Goal: Information Seeking & Learning: Learn about a topic

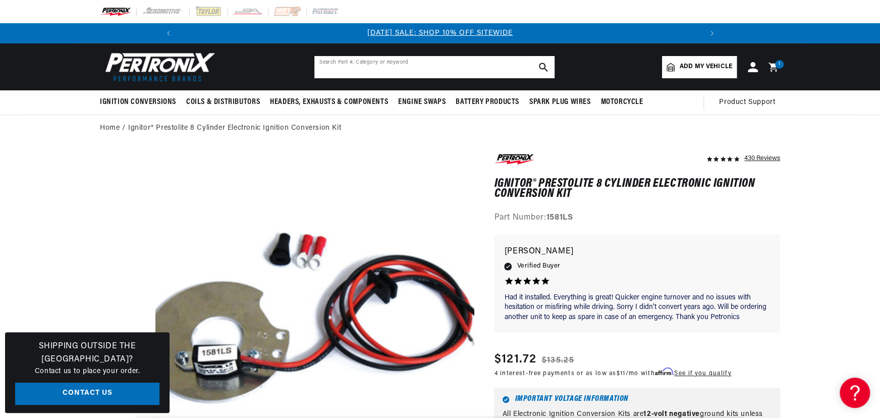
drag, startPoint x: 373, startPoint y: 60, endPoint x: 388, endPoint y: 71, distance: 18.5
click at [377, 60] on input "text" at bounding box center [434, 67] width 240 height 22
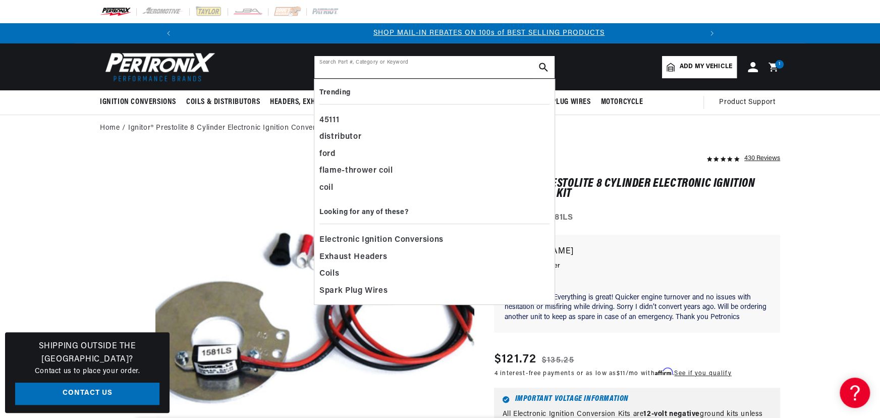
scroll to position [0, 539]
type input "s"
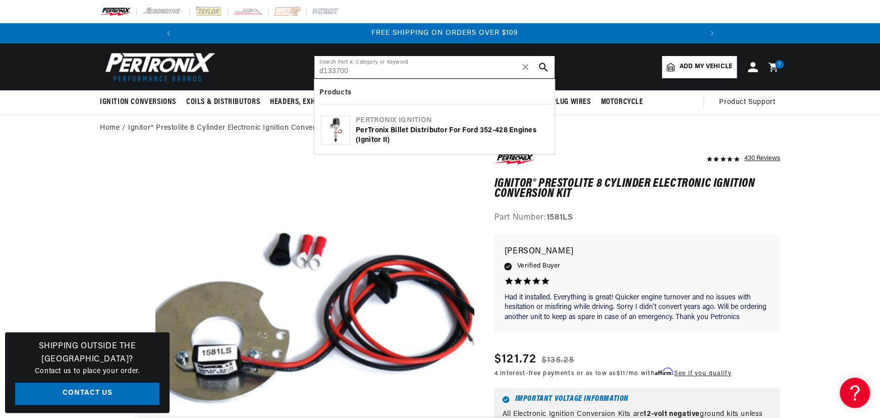
scroll to position [0, 1079]
type input "d133700"
click at [407, 141] on div "PerTronix Billet Distributor for Ford 352-428 Engines (Ignitor II)" at bounding box center [452, 136] width 192 height 20
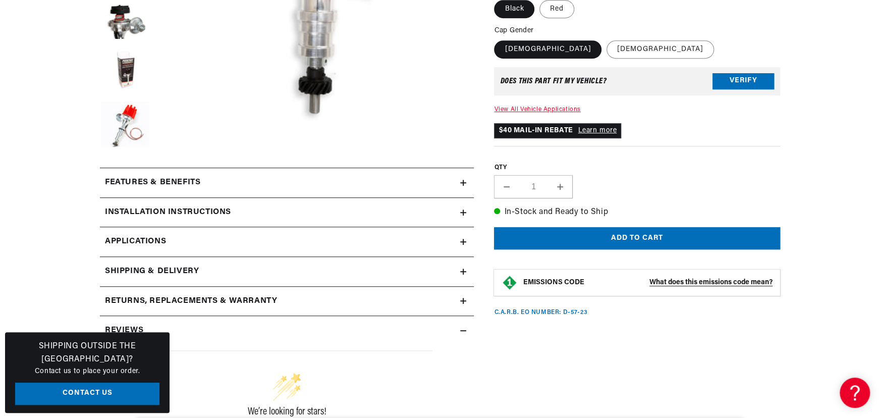
scroll to position [459, 0]
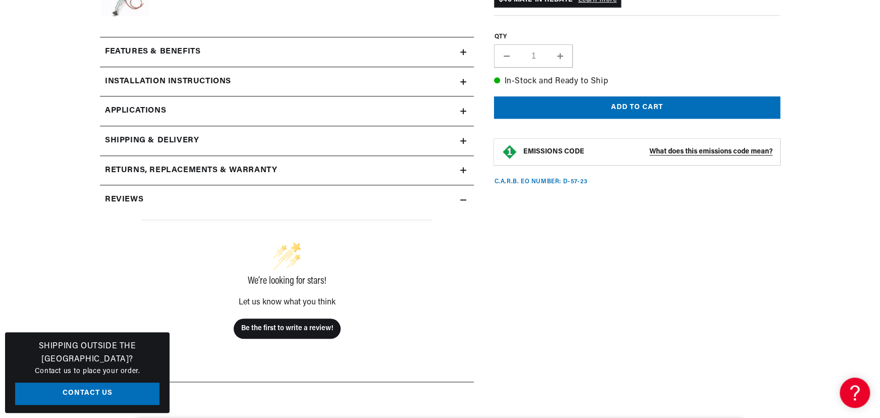
click at [242, 55] on div "Features & Benefits" at bounding box center [280, 51] width 360 height 13
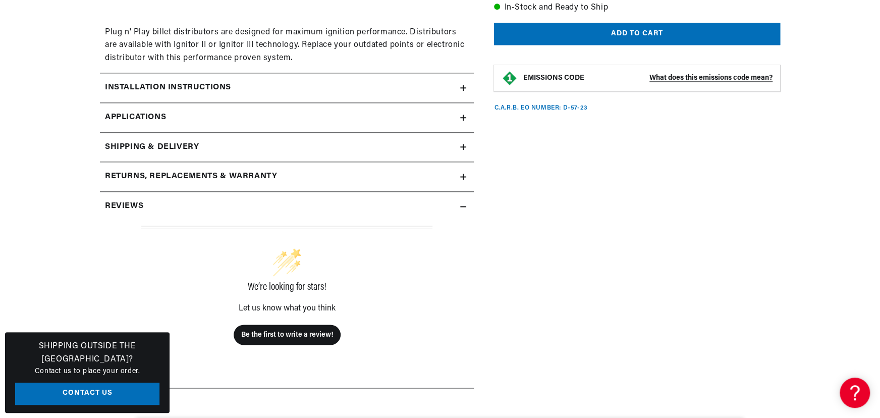
scroll to position [734, 0]
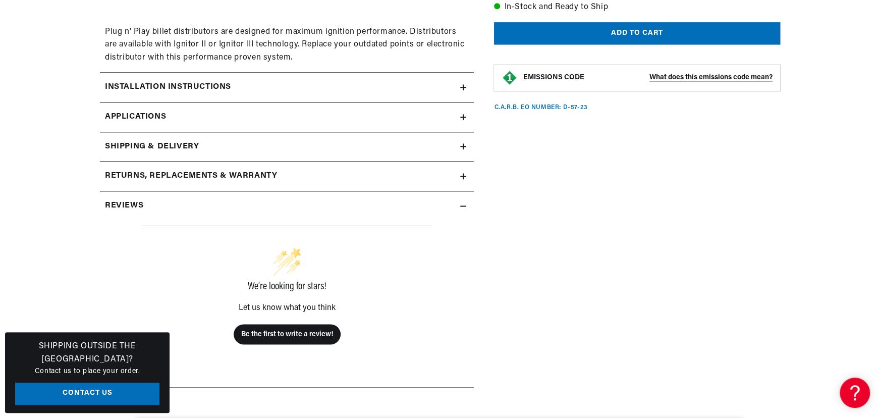
click at [228, 119] on link "Applications" at bounding box center [287, 117] width 374 height 30
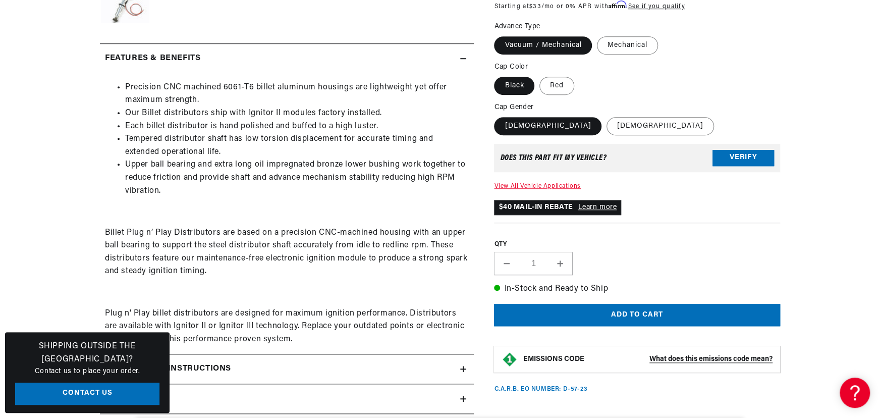
scroll to position [681, 0]
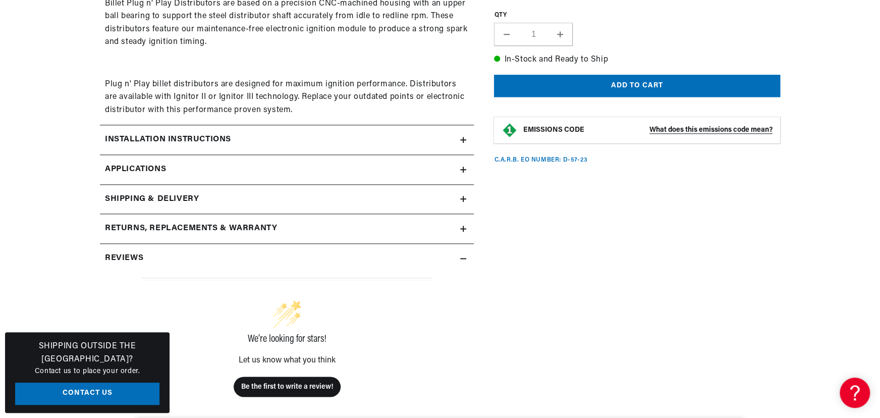
click at [239, 129] on summary "Installation instructions" at bounding box center [287, 139] width 374 height 29
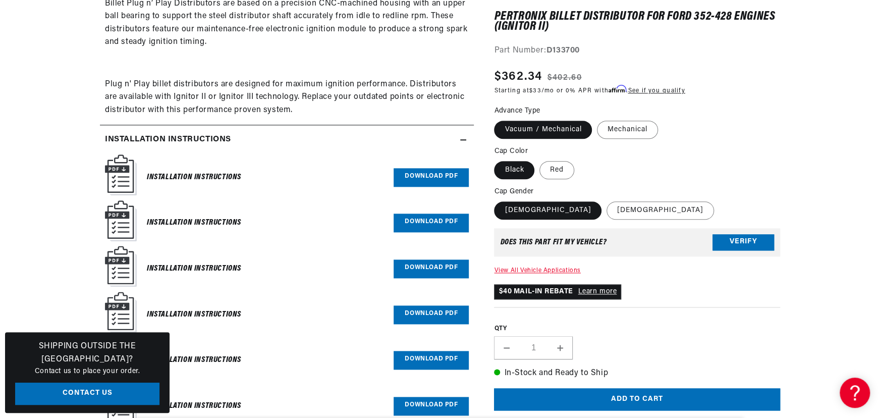
scroll to position [0, 539]
click at [414, 172] on link "Download PDF" at bounding box center [431, 177] width 75 height 19
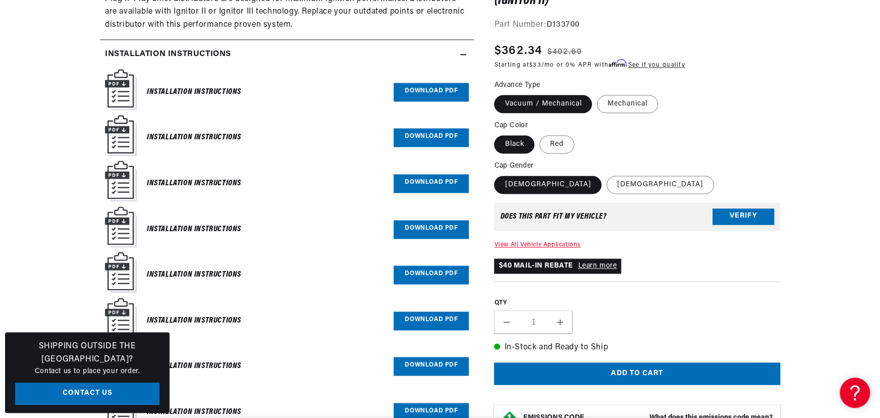
scroll to position [0, 0]
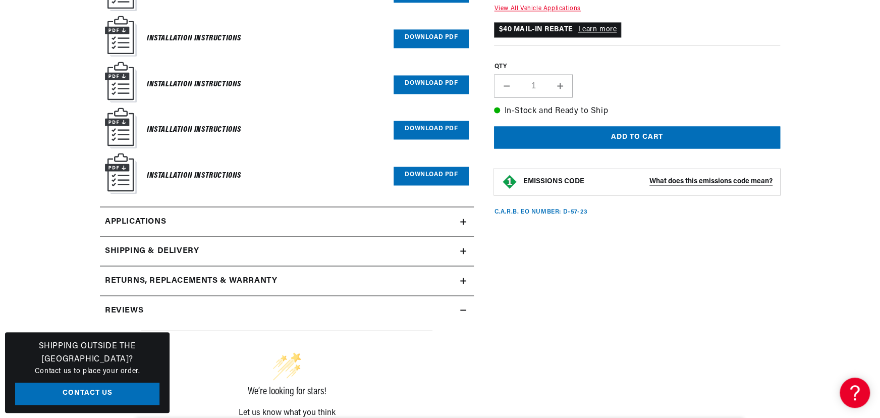
click at [249, 219] on link "Applications" at bounding box center [287, 222] width 374 height 30
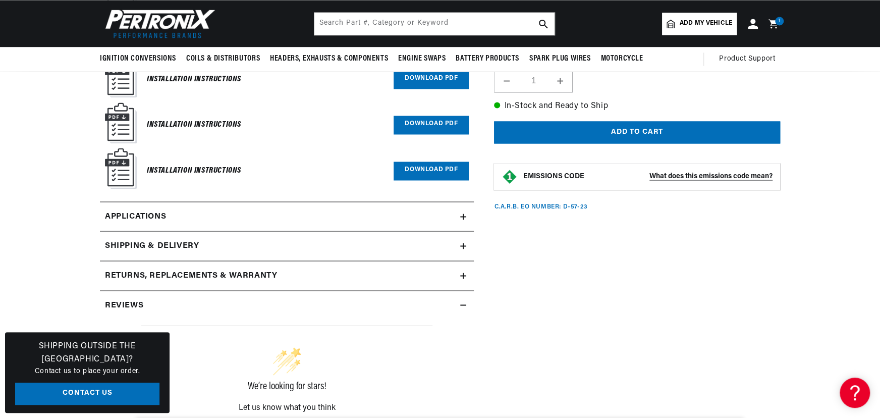
scroll to position [0, 1079]
click at [230, 215] on link "Applications" at bounding box center [287, 217] width 374 height 30
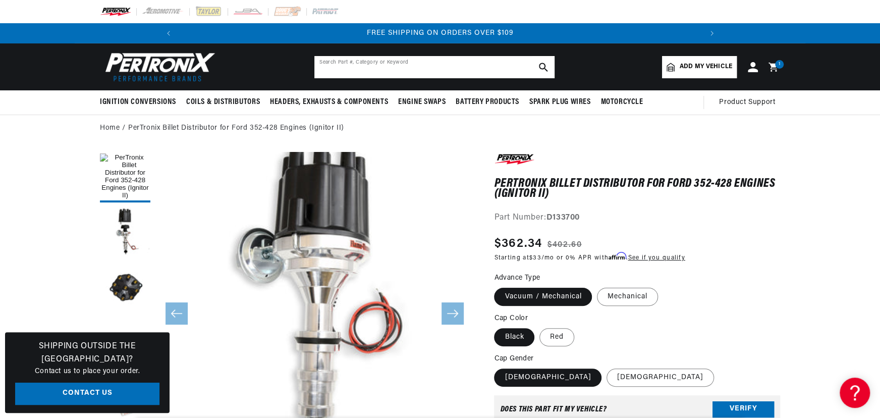
click at [419, 70] on input "text" at bounding box center [434, 67] width 240 height 22
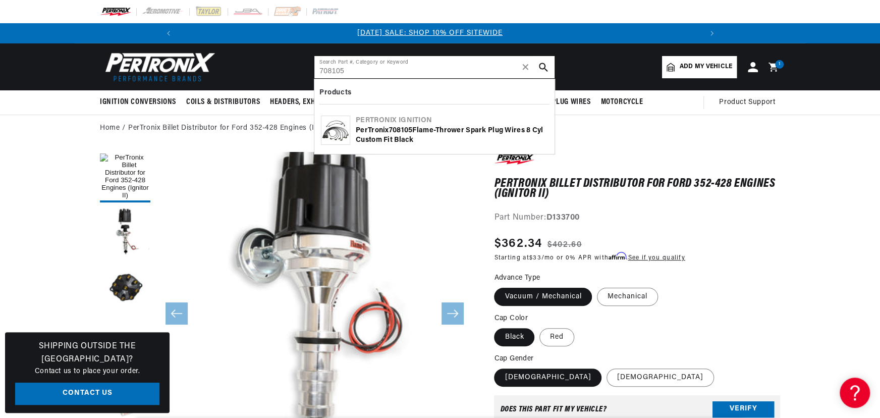
scroll to position [0, 0]
type input "708105"
click at [385, 135] on div "PerTronix 708105 Flame-Thrower Spark Plug Wires 8 cyl Custom Fit Black" at bounding box center [452, 136] width 192 height 20
